Goal: Task Accomplishment & Management: Complete application form

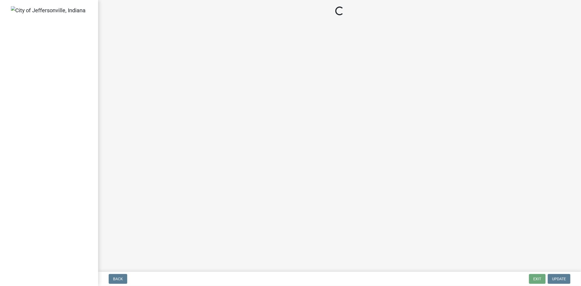
select select "3: 3"
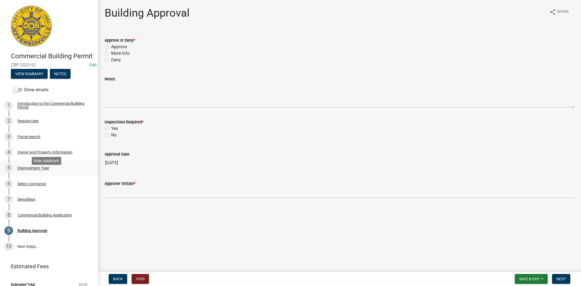
click at [47, 172] on div "5 Improvement Type" at bounding box center [46, 168] width 85 height 9
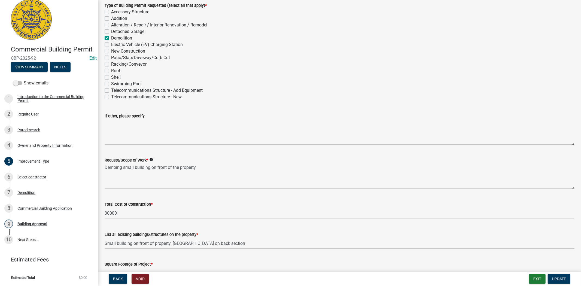
scroll to position [8, 0]
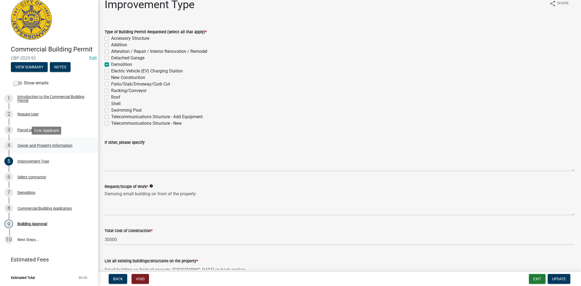
click at [27, 145] on div "Owner and Property Information" at bounding box center [44, 146] width 55 height 4
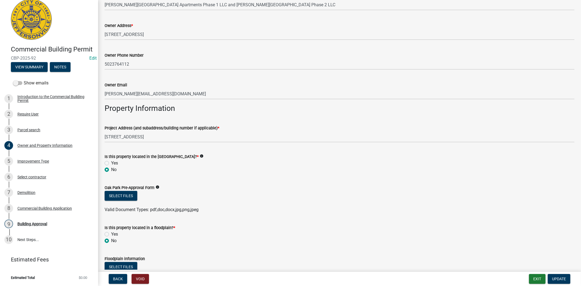
scroll to position [248, 0]
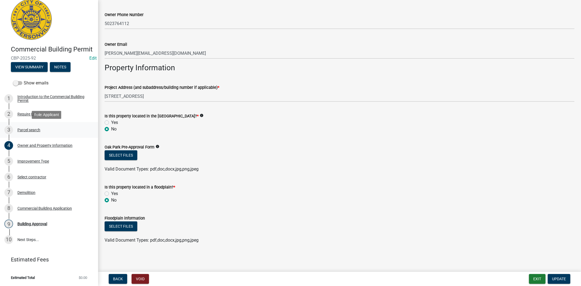
click at [26, 130] on div "Parcel search" at bounding box center [28, 130] width 23 height 4
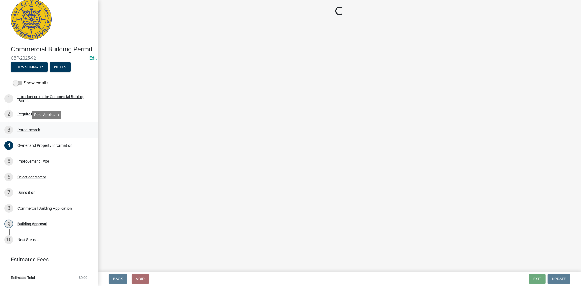
scroll to position [0, 0]
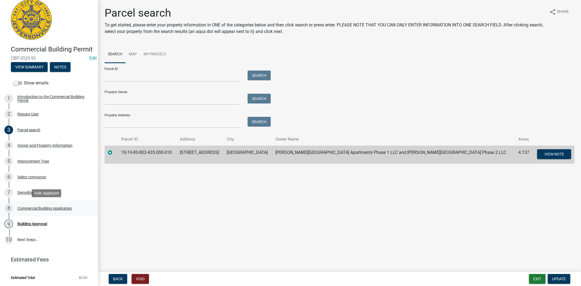
click at [30, 208] on div "Commercial Building Application" at bounding box center [44, 208] width 54 height 4
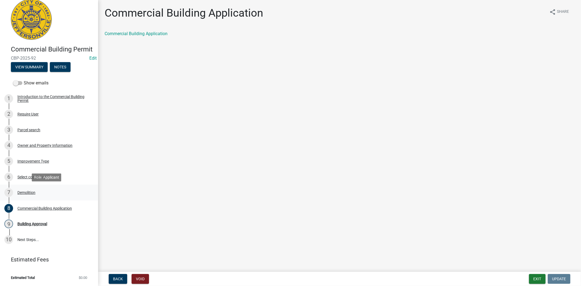
click at [31, 192] on div "Demolition" at bounding box center [26, 193] width 18 height 4
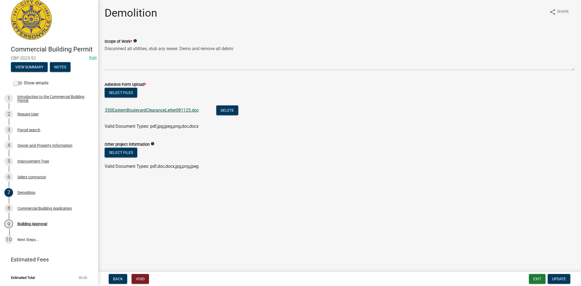
click at [150, 109] on link "350EasternBoulevardClearanceLetter081125.doc" at bounding box center [152, 110] width 94 height 5
click at [36, 162] on div "Improvement Type" at bounding box center [33, 161] width 32 height 4
